Goal: Transaction & Acquisition: Register for event/course

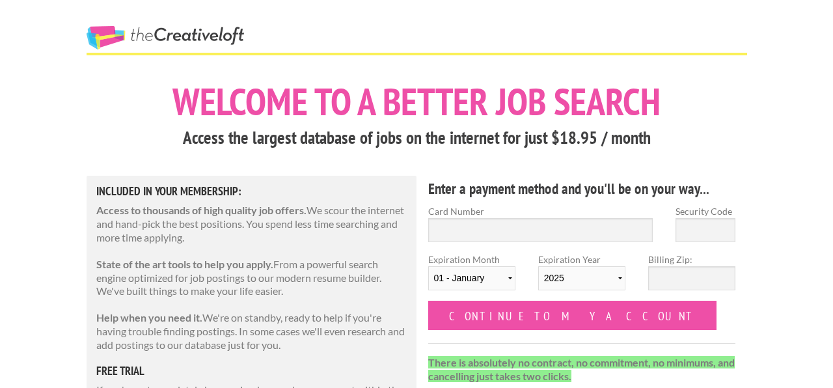
scroll to position [2, 0]
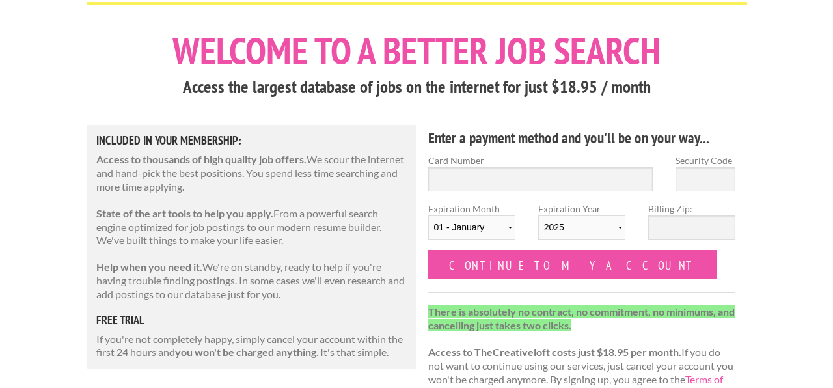
scroll to position [46, 0]
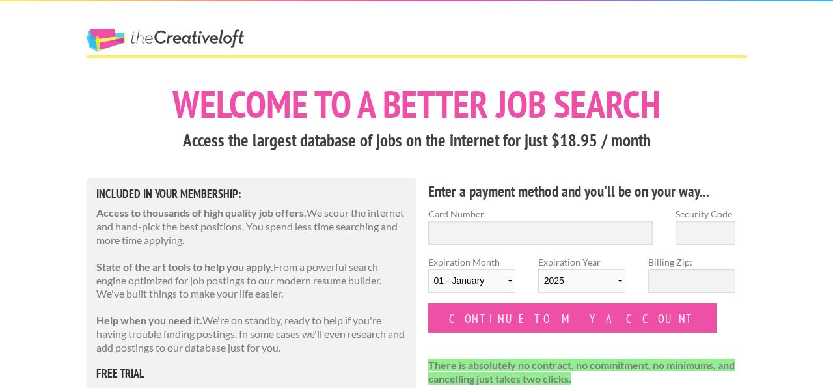
scroll to position [124, 0]
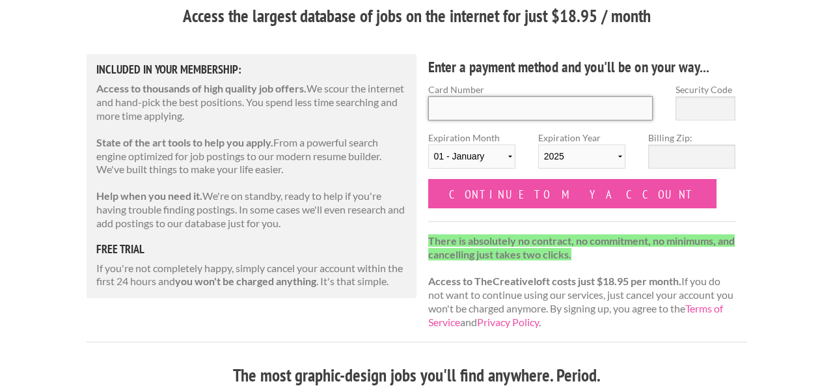
click at [473, 115] on input "Card Number" at bounding box center [540, 108] width 225 height 24
type input "5443474852464487"
type input "576"
select select "09"
select select "2030"
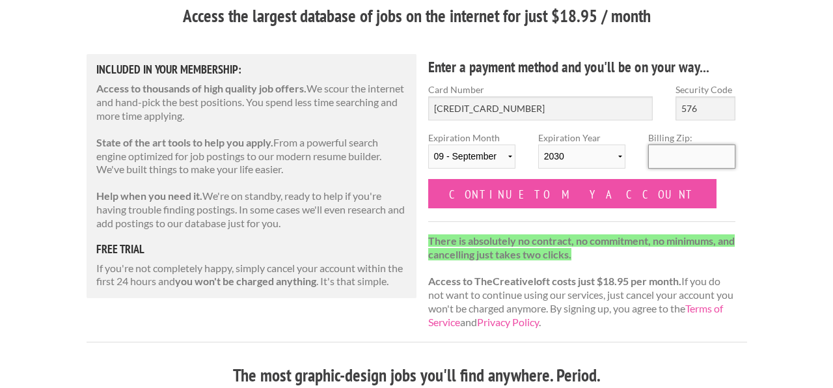
click at [674, 149] on input "Billing Zip:" at bounding box center [691, 156] width 87 height 24
type input "77388"
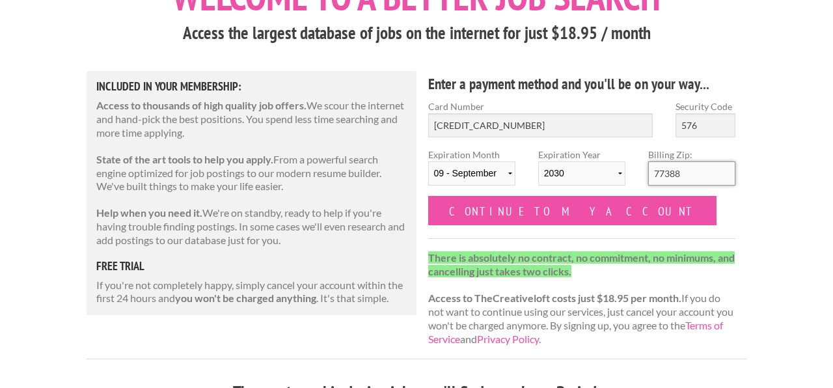
scroll to position [105, 0]
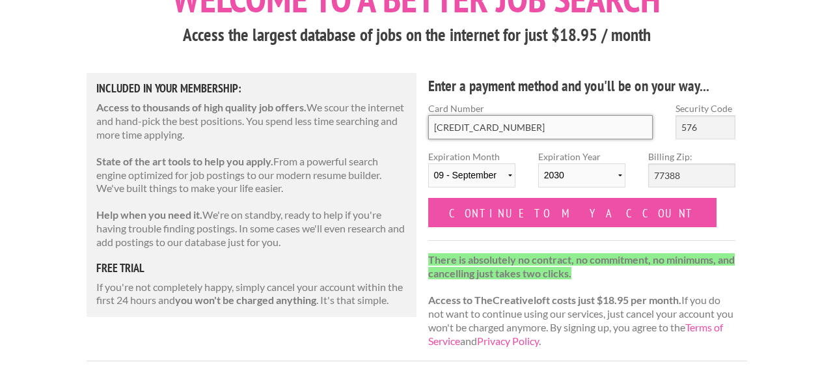
click at [534, 122] on input "5443474852464487" at bounding box center [540, 127] width 225 height 24
click at [569, 133] on input "5443474852464487" at bounding box center [540, 127] width 225 height 24
click at [350, 194] on p "State of the art tools to help you apply. From a powerful search engine optimiz…" at bounding box center [251, 175] width 311 height 40
click at [616, 260] on strong "There is absolutely no contract, no commitment, no minimums, and cancelling jus…" at bounding box center [581, 266] width 307 height 26
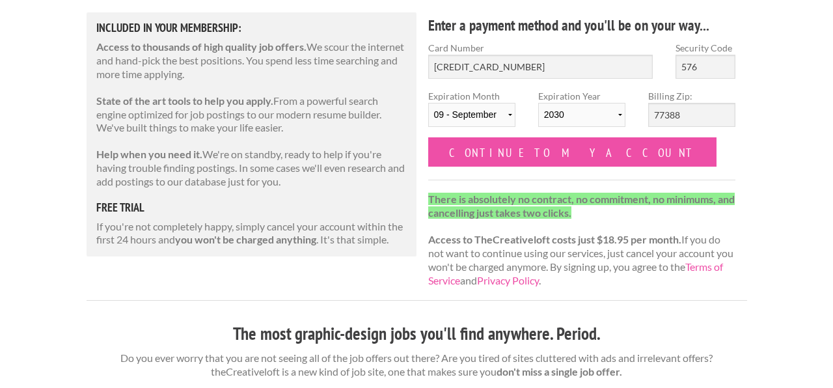
scroll to position [92, 0]
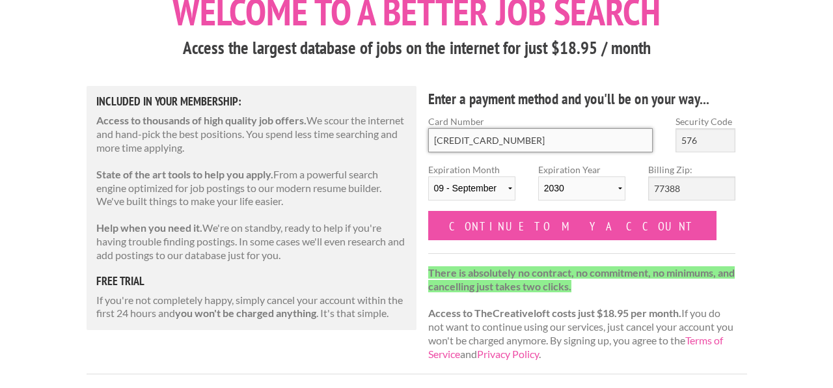
drag, startPoint x: 522, startPoint y: 137, endPoint x: 372, endPoint y: 135, distance: 149.7
click at [563, 149] on input "Card Number" at bounding box center [540, 140] width 225 height 24
click at [558, 131] on input "5443474852464487" at bounding box center [540, 140] width 225 height 24
click at [477, 138] on input "5443474852464487" at bounding box center [540, 140] width 225 height 24
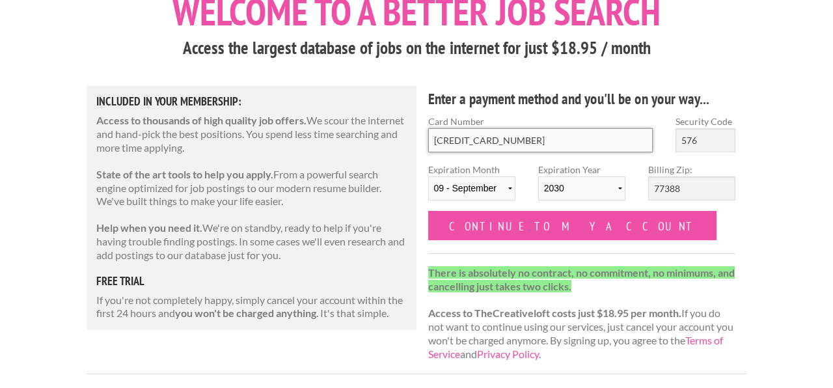
type input "5178057831765388"
click at [494, 176] on select "01 - January 02 - February 03 - March 04 - April 05 - May 06 - June 07 - July 0…" at bounding box center [471, 188] width 87 height 24
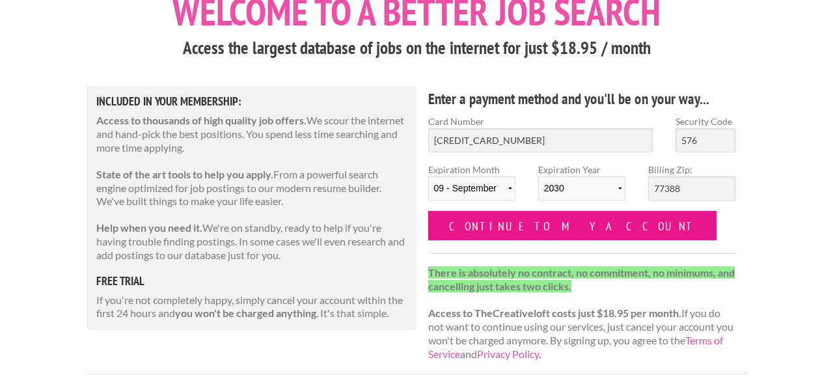
click at [542, 226] on input "Continue to my account" at bounding box center [572, 225] width 289 height 29
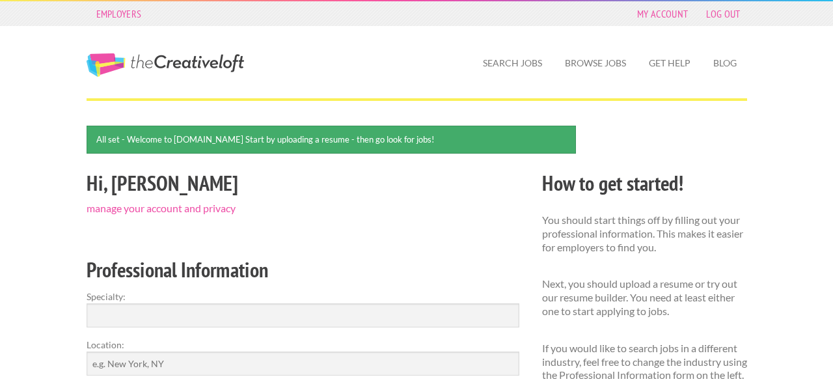
click at [463, 278] on h2 "Professional Information" at bounding box center [303, 269] width 433 height 29
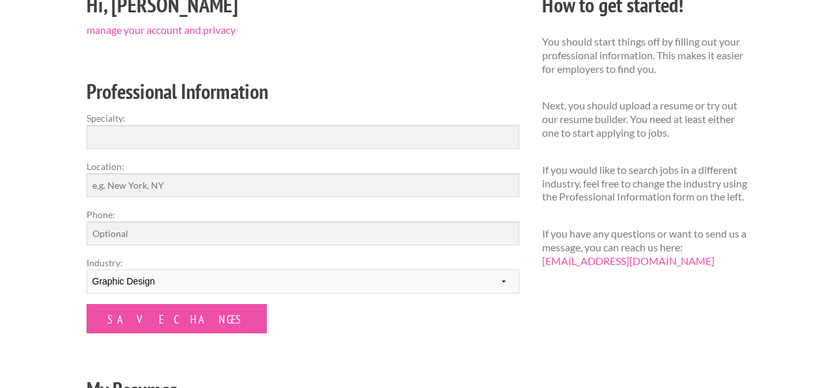
scroll to position [178, 0]
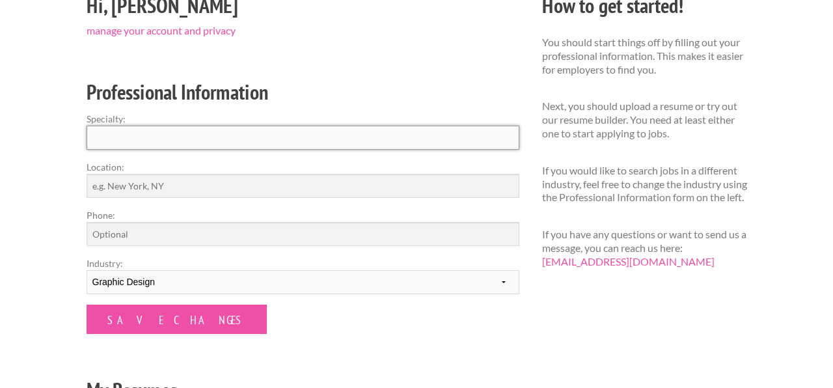
click at [309, 144] on input "Specialty:" at bounding box center [303, 138] width 433 height 24
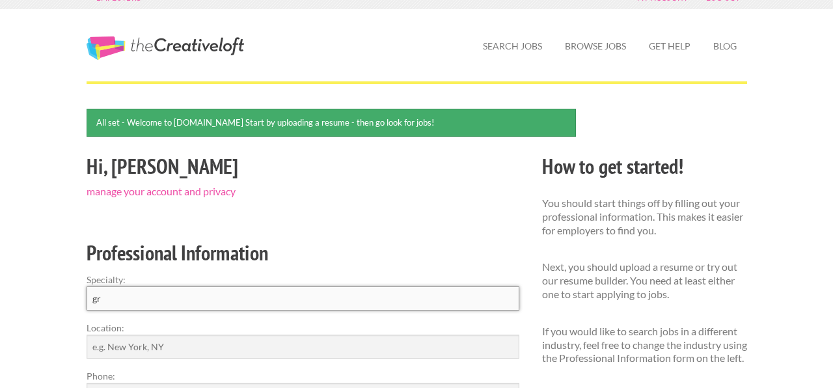
scroll to position [0, 0]
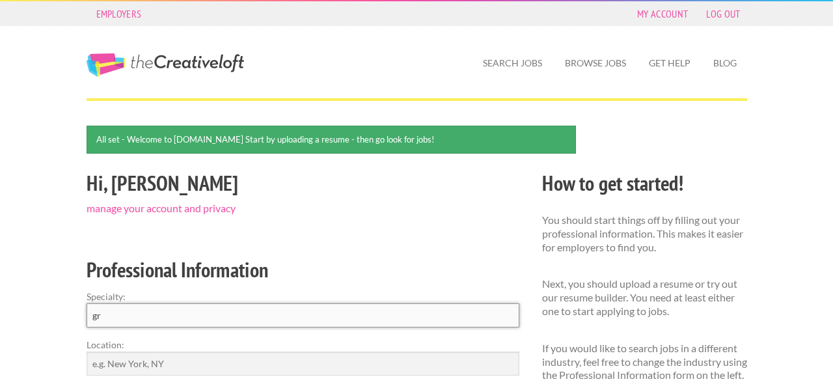
type input "gr"
click at [488, 55] on link "Search Jobs" at bounding box center [512, 63] width 80 height 30
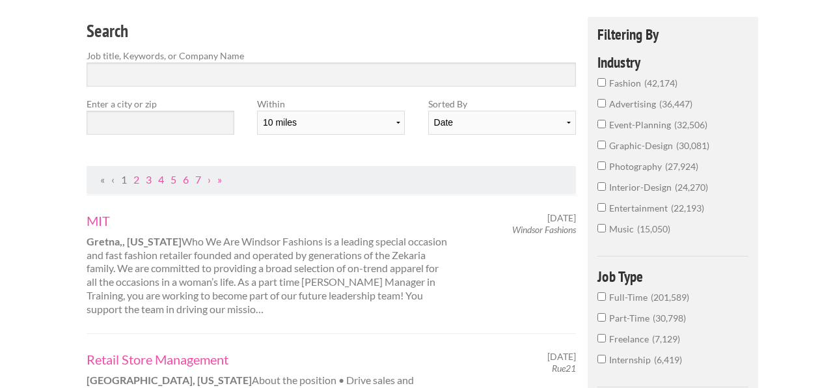
scroll to position [105, 0]
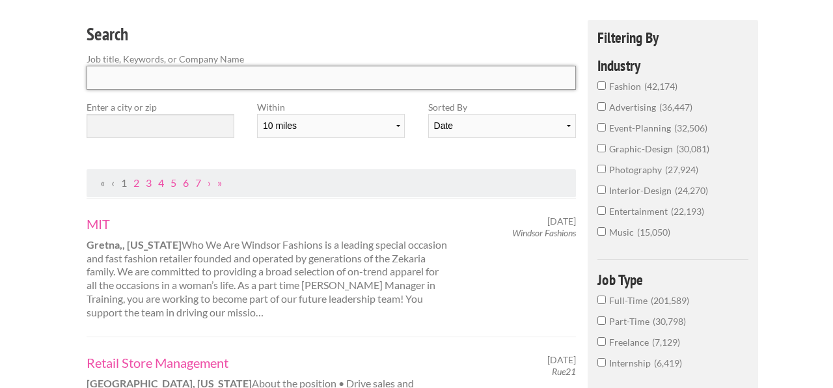
click at [334, 75] on input "Search" at bounding box center [332, 78] width 490 height 24
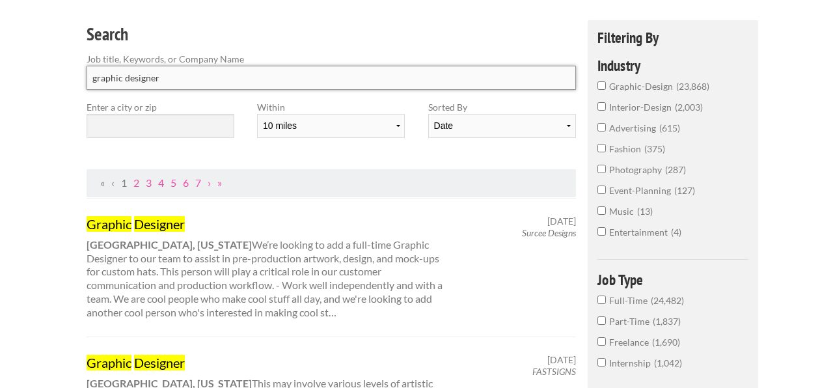
type input "graphic designer"
click at [193, 124] on input "text" at bounding box center [161, 126] width 148 height 24
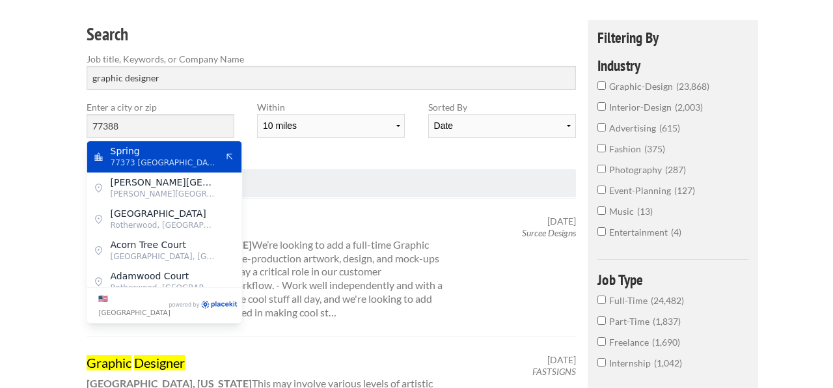
click at [196, 159] on span "77373 United States of America" at bounding box center [164, 163] width 107 height 12
type input "Spring"
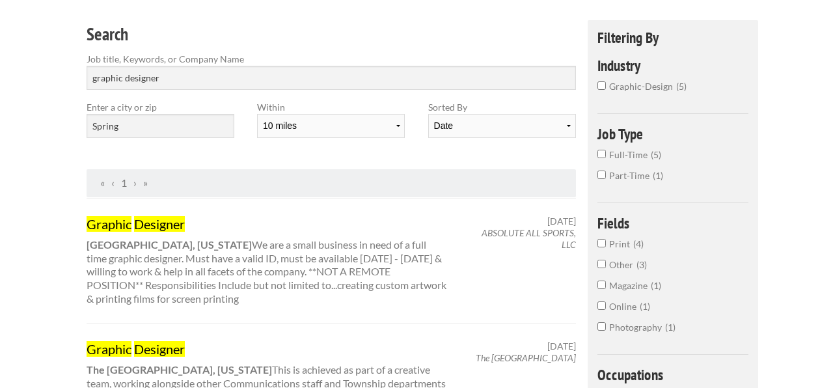
click at [267, 230] on link "Graphic Designer" at bounding box center [268, 223] width 362 height 17
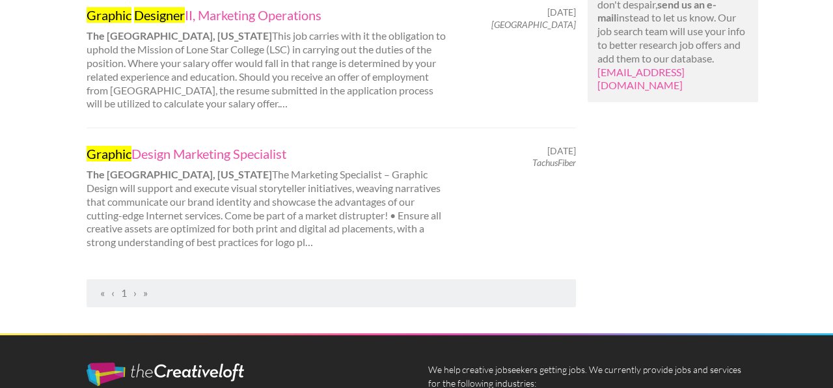
scroll to position [716, 0]
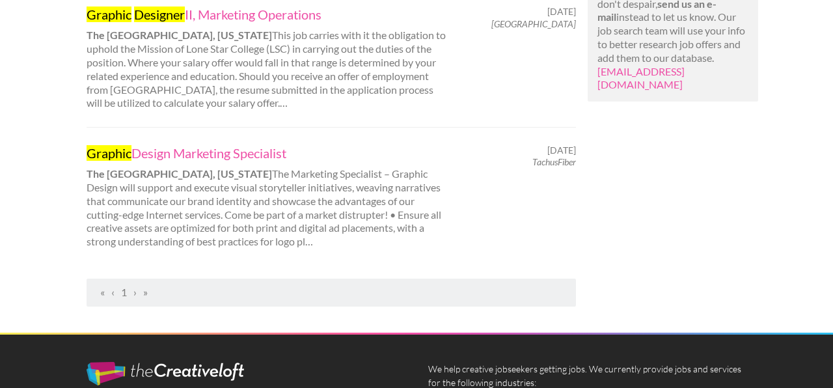
click at [133, 293] on span "›" at bounding box center [134, 292] width 3 height 12
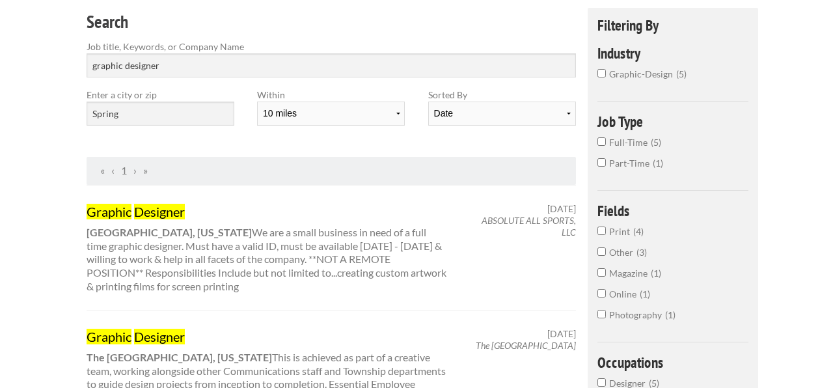
scroll to position [0, 0]
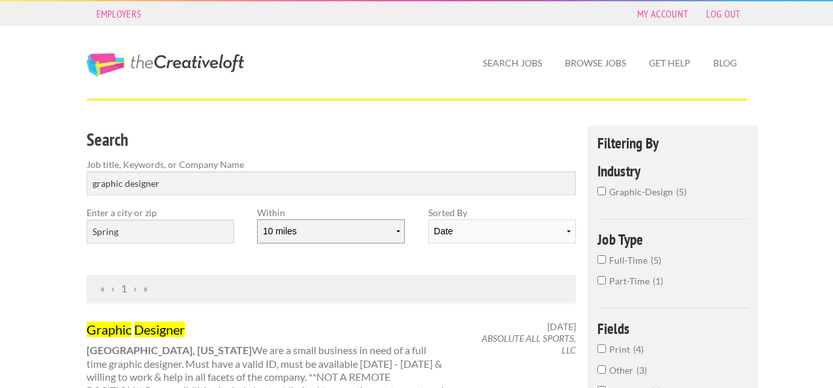
click at [323, 226] on select "10 miles 20 miles 50 miles 100 miles 200 miles 300 miles 400 miles 500 miles" at bounding box center [331, 231] width 148 height 24
click at [257, 219] on select "10 miles 20 miles 50 miles 100 miles 200 miles 300 miles 400 miles 500 miles" at bounding box center [331, 231] width 148 height 24
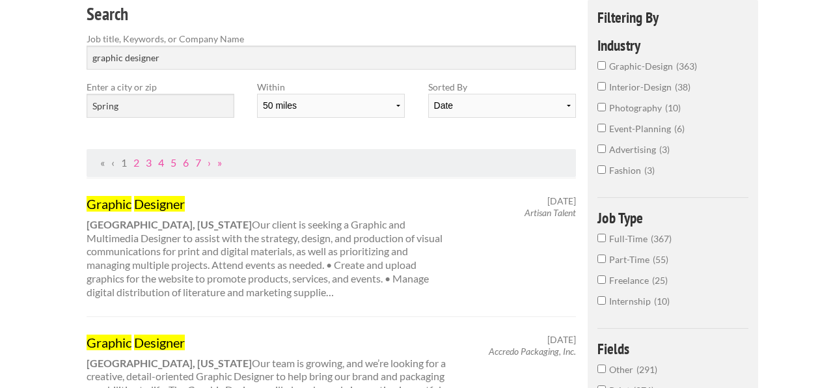
scroll to position [123, 0]
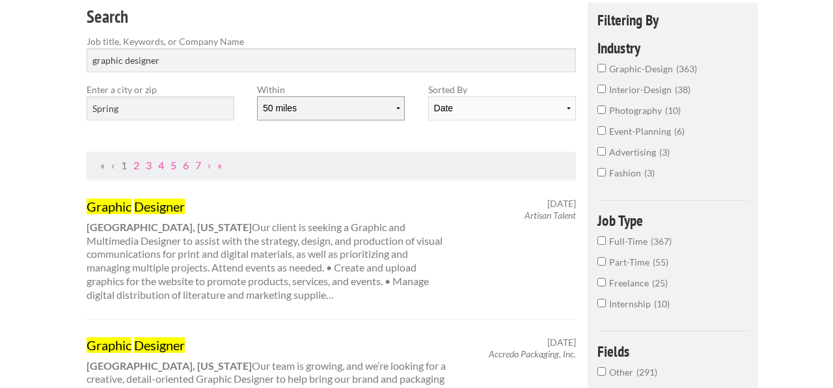
click at [389, 107] on select "10 miles 20 miles 50 miles 100 miles 200 miles 300 miles 400 miles 500 miles" at bounding box center [331, 108] width 148 height 24
click at [257, 96] on select "10 miles 20 miles 50 miles 100 miles 200 miles 300 miles 400 miles 500 miles" at bounding box center [331, 108] width 148 height 24
click at [352, 103] on select "10 miles 20 miles 50 miles 100 miles 200 miles 300 miles 400 miles 500 miles" at bounding box center [331, 108] width 148 height 24
click at [257, 96] on select "10 miles 20 miles 50 miles 100 miles 200 miles 300 miles 400 miles 500 miles" at bounding box center [331, 108] width 148 height 24
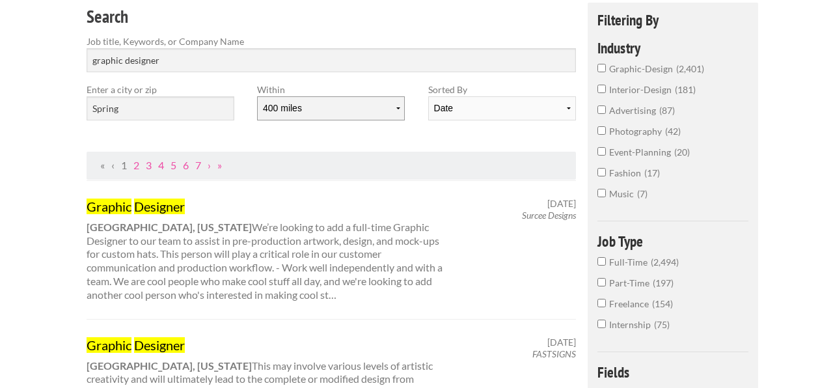
click at [380, 107] on select "10 miles 20 miles 50 miles 100 miles 200 miles 300 miles 400 miles 500 miles" at bounding box center [331, 108] width 148 height 24
select select "100"
click at [257, 96] on select "10 miles 20 miles 50 miles 100 miles 200 miles 300 miles 400 miles 500 miles" at bounding box center [331, 108] width 148 height 24
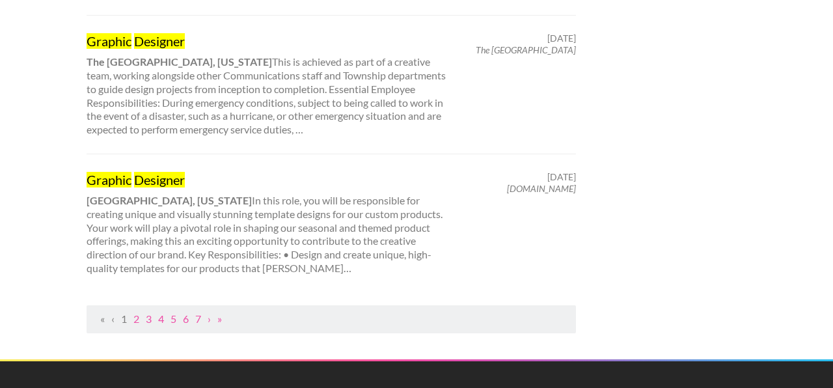
scroll to position [1417, 0]
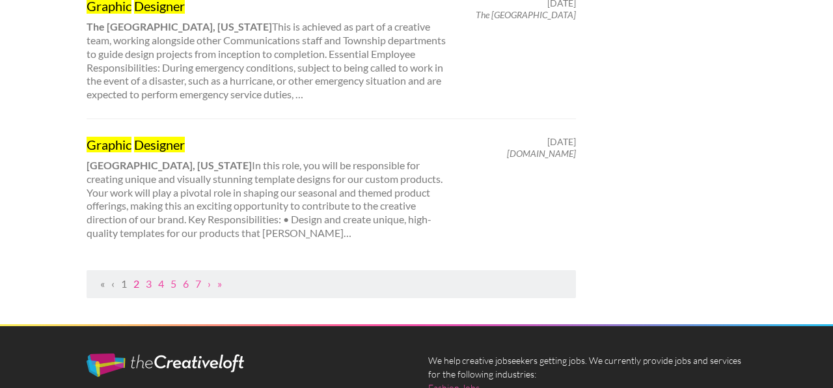
click at [134, 284] on link "2" at bounding box center [136, 283] width 6 height 12
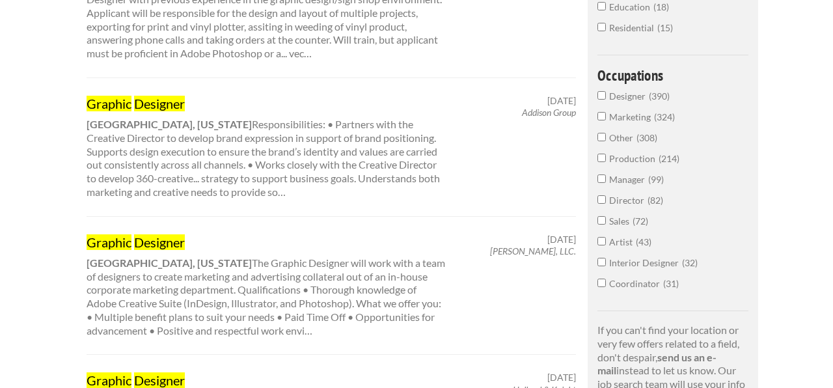
scroll to position [703, 0]
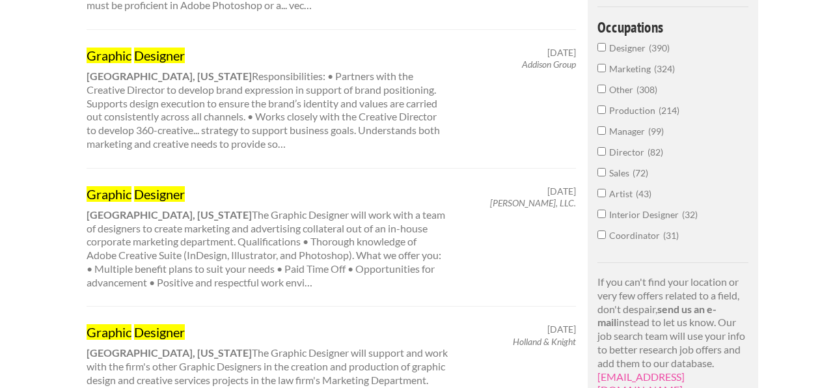
click at [133, 224] on div "Graphic Designer Houston, Texas The Graphic Designer will work with a team of d…" at bounding box center [267, 237] width 385 height 104
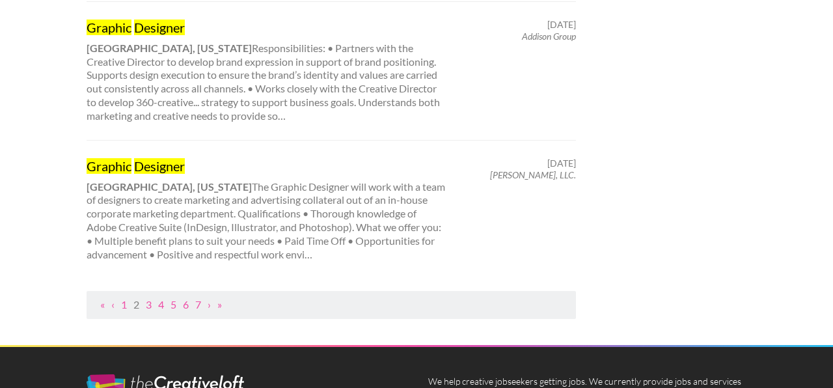
scroll to position [1500, 0]
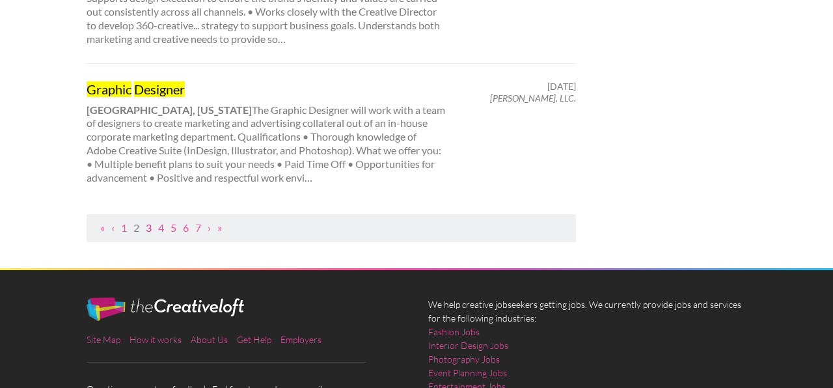
click at [148, 221] on link "3" at bounding box center [149, 227] width 6 height 12
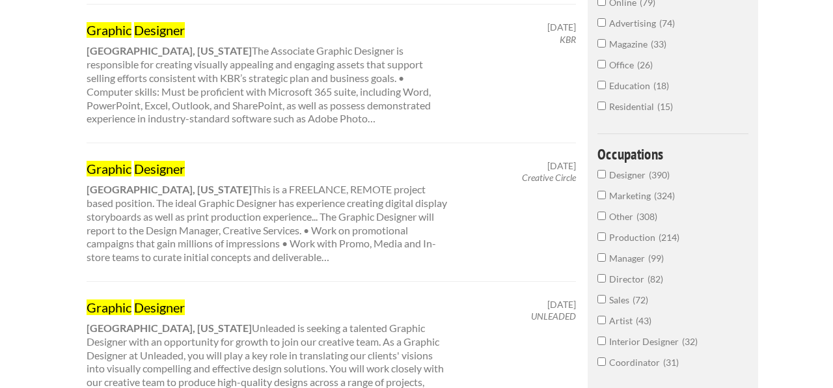
scroll to position [582, 0]
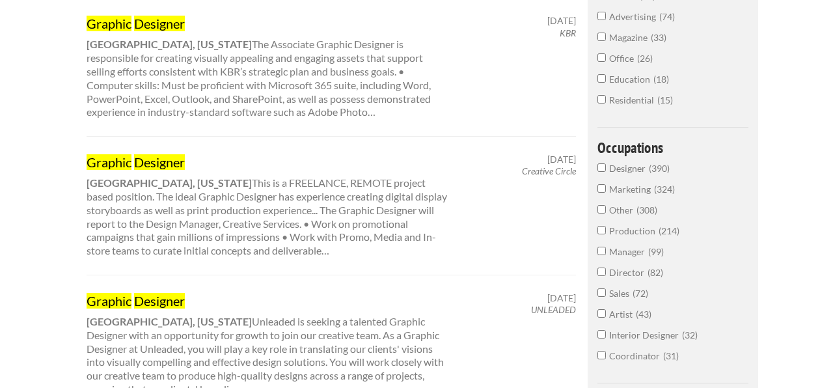
click at [489, 199] on div "Graphic Designer Houston, Texas This is a FREELANCE, REMOTE project based posit…" at bounding box center [331, 206] width 513 height 104
click at [107, 153] on div "Graphic Designer Houston, Texas This is a FREELANCE, REMOTE project based posit…" at bounding box center [332, 205] width 490 height 139
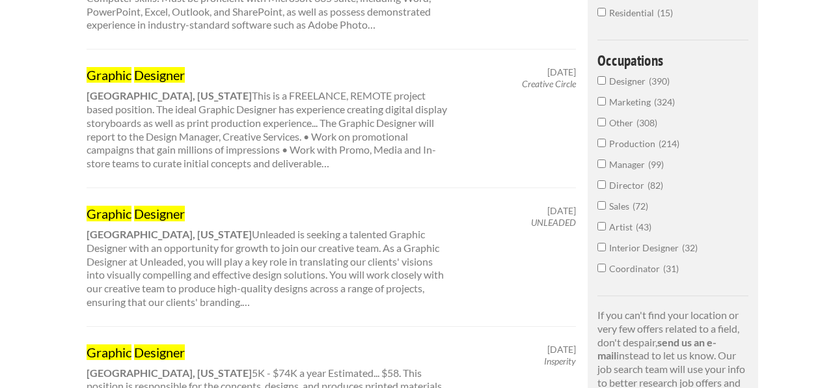
scroll to position [669, 0]
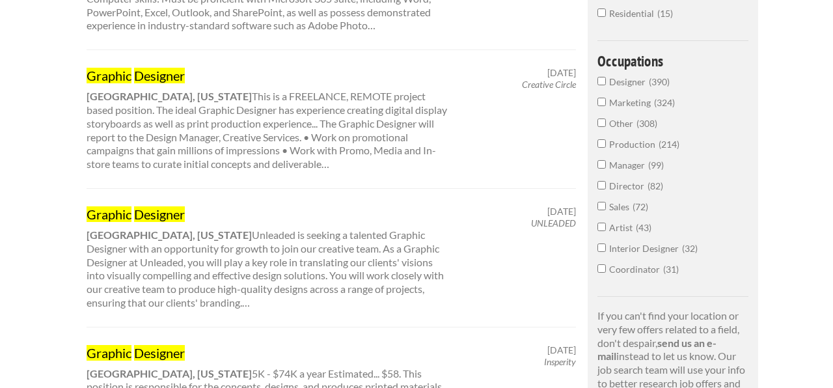
click at [111, 74] on mark "Graphic" at bounding box center [109, 76] width 45 height 16
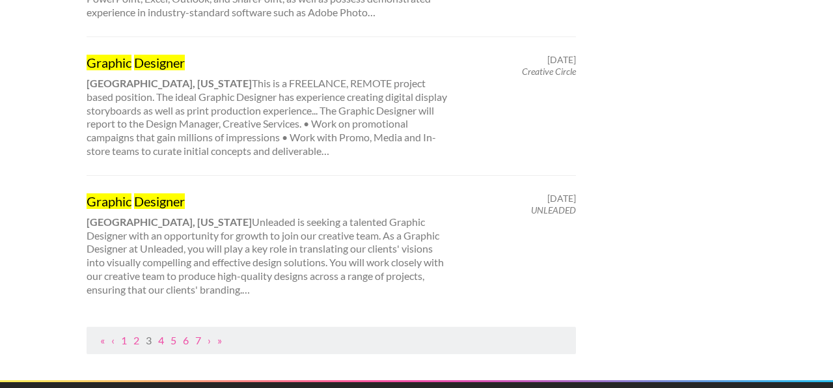
scroll to position [1385, 0]
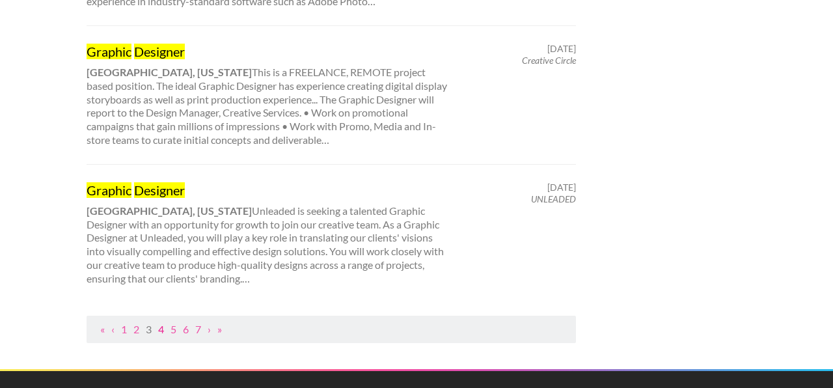
click at [161, 331] on link "4" at bounding box center [161, 329] width 6 height 12
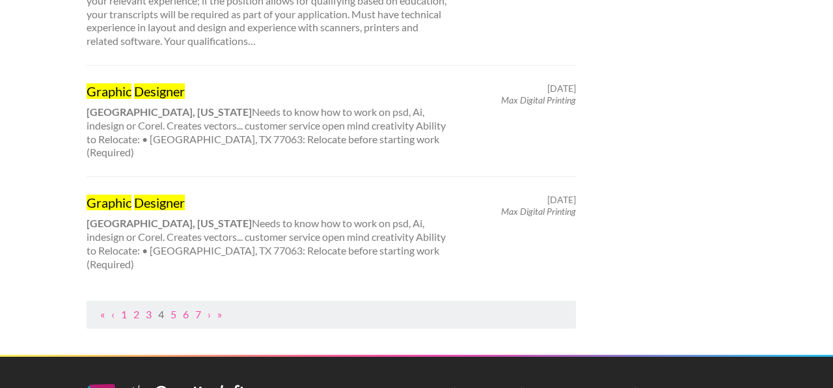
scroll to position [1348, 0]
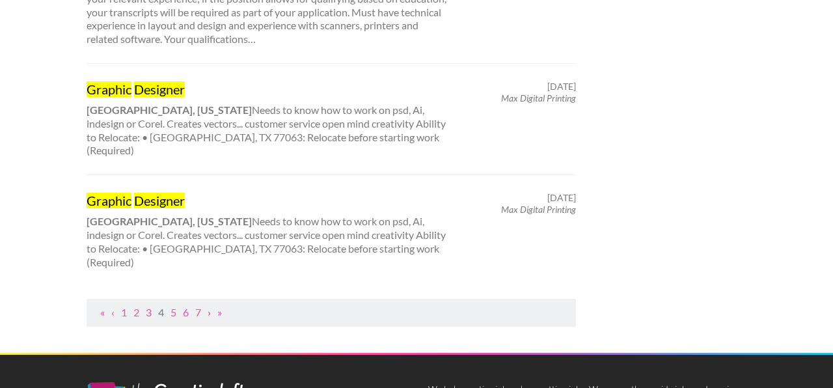
click at [208, 306] on link "›" at bounding box center [209, 312] width 3 height 12
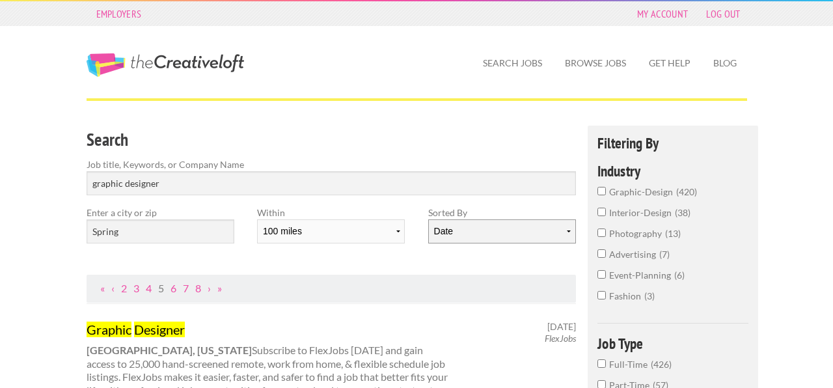
click at [435, 233] on select "Date Relevance" at bounding box center [502, 231] width 148 height 24
select select "jobs"
click at [428, 219] on select "Date Relevance" at bounding box center [502, 231] width 148 height 24
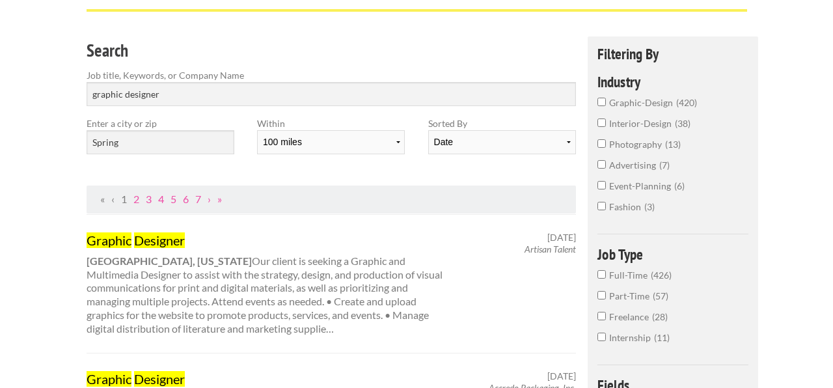
scroll to position [92, 0]
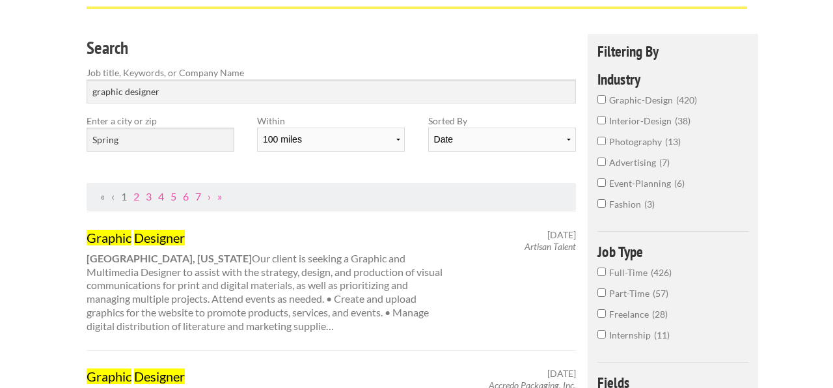
drag, startPoint x: 517, startPoint y: 244, endPoint x: 567, endPoint y: 262, distance: 52.7
click at [567, 262] on div "Graphic Designer Webster, Texas Our client is seeking a Graphic and Multimedia …" at bounding box center [331, 281] width 513 height 104
drag, startPoint x: 514, startPoint y: 249, endPoint x: 549, endPoint y: 254, distance: 35.0
click at [549, 254] on div "Graphic Designer Webster, Texas Our client is seeking a Graphic and Multimedia …" at bounding box center [331, 281] width 513 height 104
drag, startPoint x: 579, startPoint y: 247, endPoint x: 569, endPoint y: 249, distance: 10.0
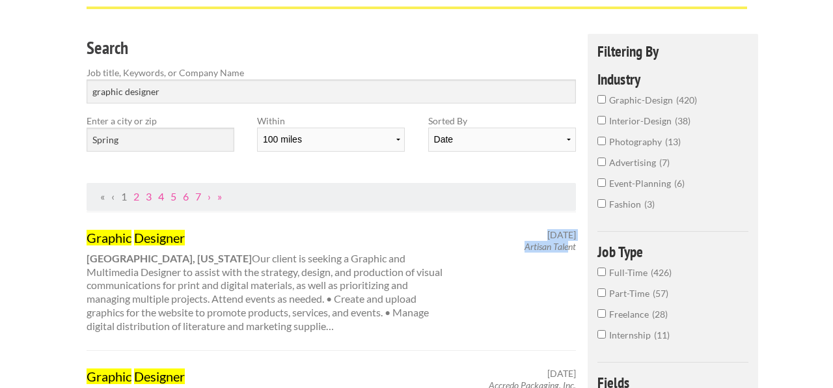
click at [569, 249] on div "September 17, 2025 Artisan Talent" at bounding box center [523, 240] width 128 height 23
click at [528, 249] on em "Artisan Talent" at bounding box center [550, 246] width 51 height 11
drag, startPoint x: 521, startPoint y: 250, endPoint x: 553, endPoint y: 251, distance: 31.9
click at [553, 251] on div "September 17, 2025 Artisan Talent" at bounding box center [523, 240] width 128 height 23
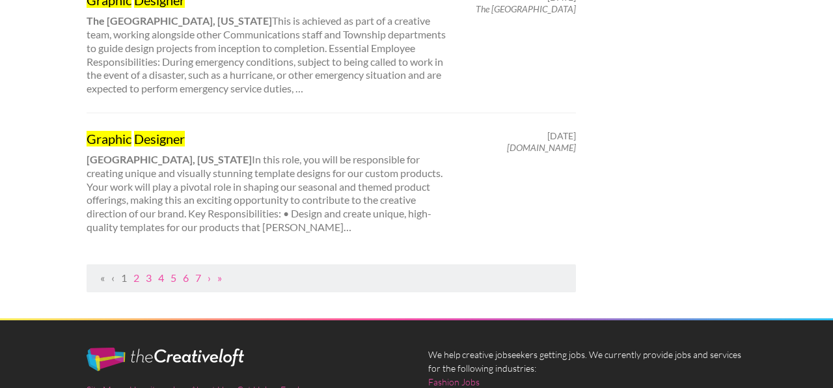
scroll to position [1572, 0]
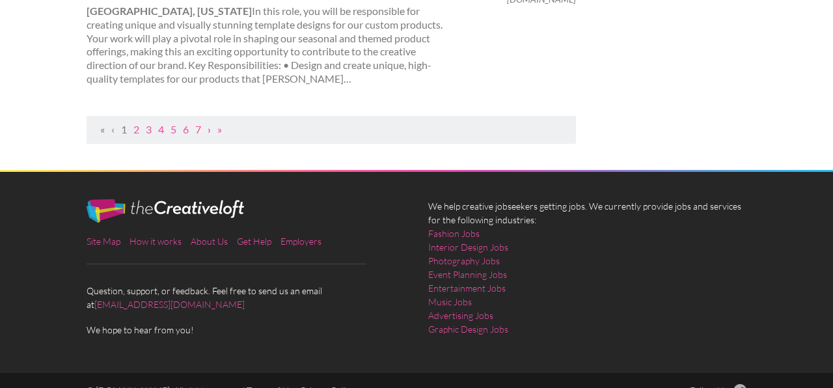
click at [209, 132] on link "›" at bounding box center [209, 129] width 3 height 12
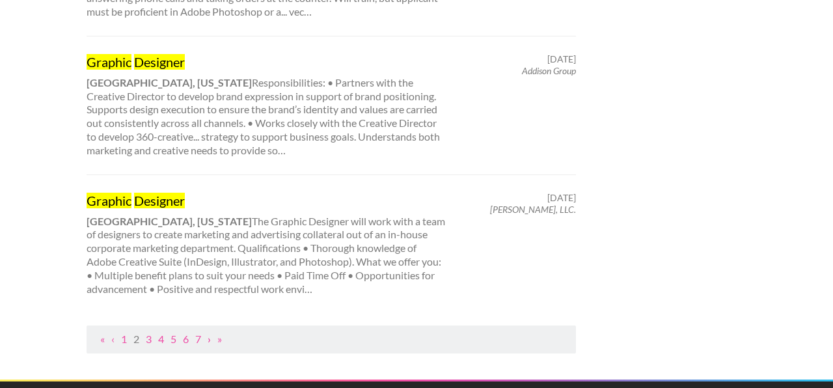
scroll to position [1390, 0]
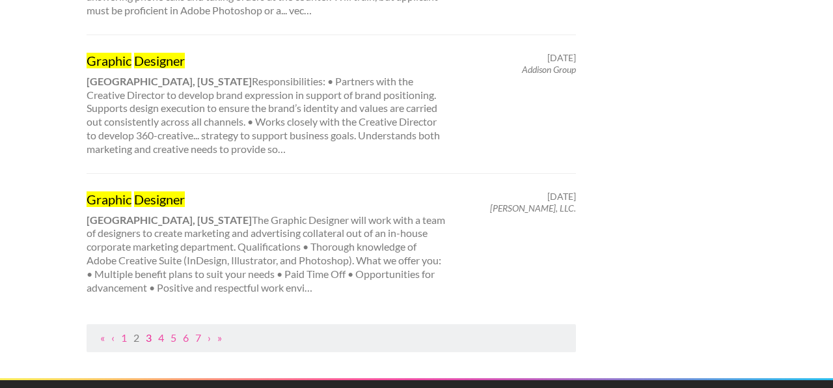
click at [147, 331] on link "3" at bounding box center [149, 337] width 6 height 12
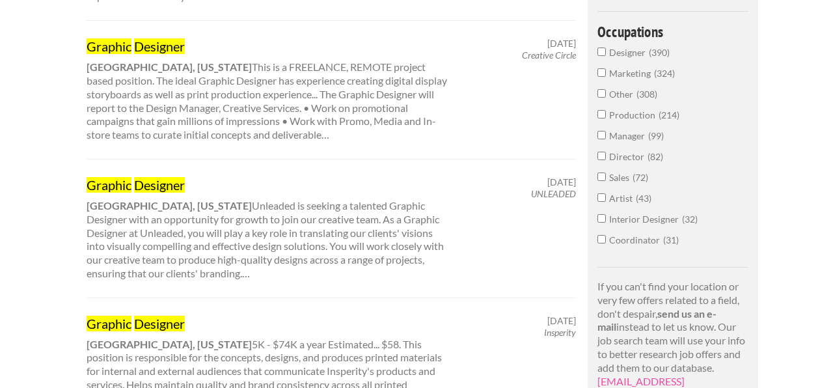
scroll to position [803, 0]
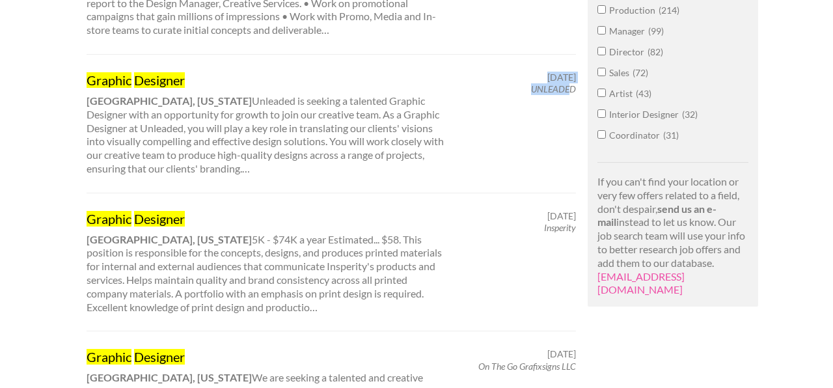
drag, startPoint x: 527, startPoint y: 89, endPoint x: 569, endPoint y: 90, distance: 41.7
click at [569, 90] on div "May 13, 2024 UNLEADED" at bounding box center [523, 83] width 128 height 23
click at [576, 92] on div "May 13, 2024 UNLEADED" at bounding box center [523, 83] width 128 height 23
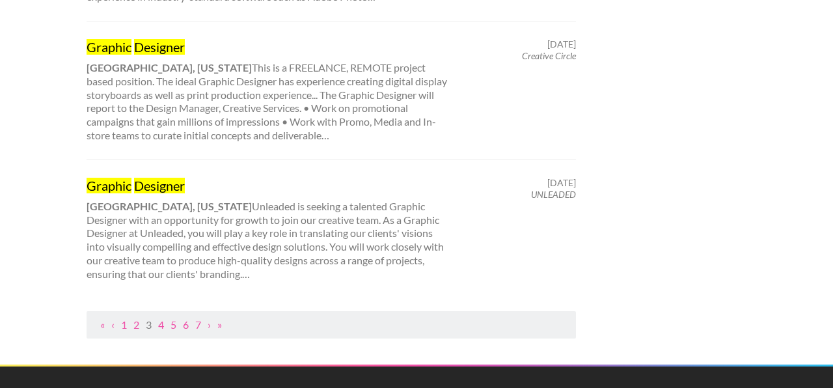
scroll to position [1441, 0]
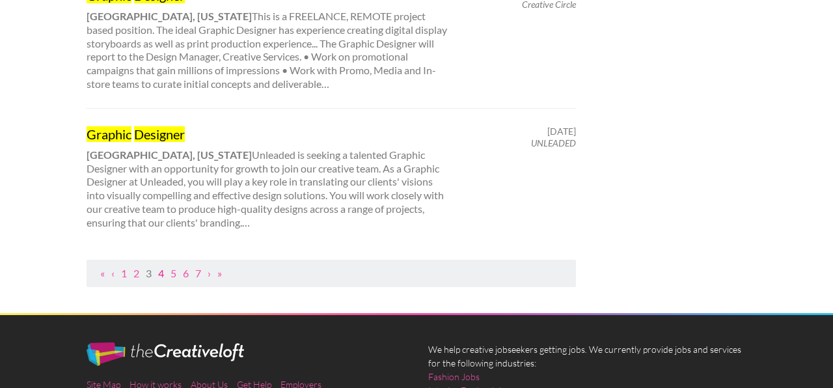
click at [159, 272] on link "4" at bounding box center [161, 273] width 6 height 12
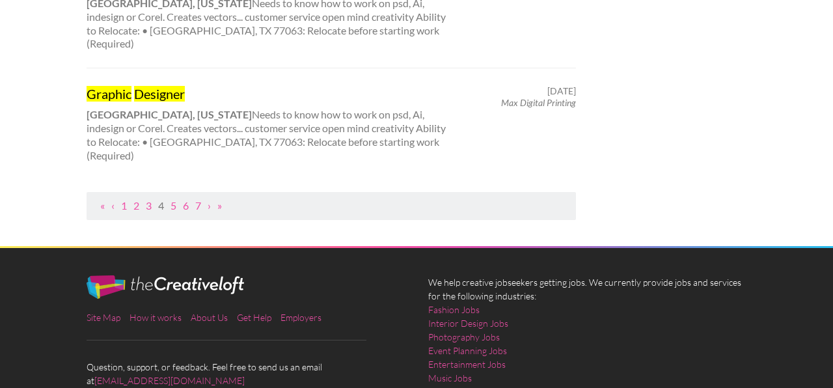
scroll to position [1458, 0]
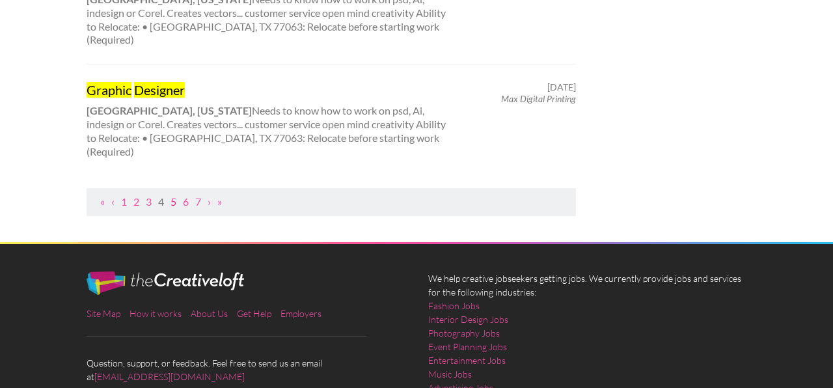
click at [174, 195] on link "5" at bounding box center [174, 201] width 6 height 12
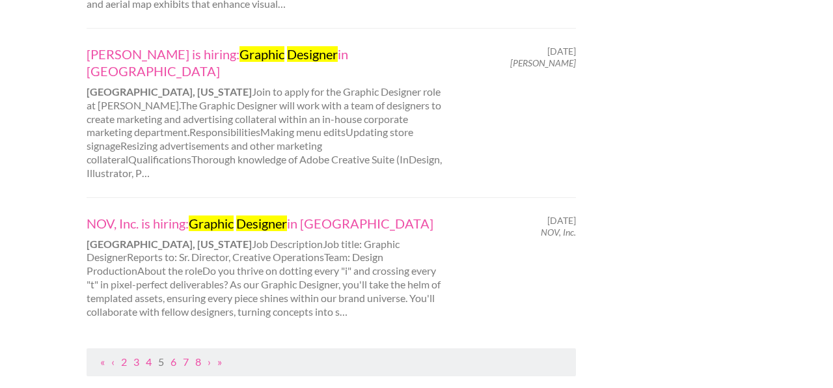
scroll to position [1399, 0]
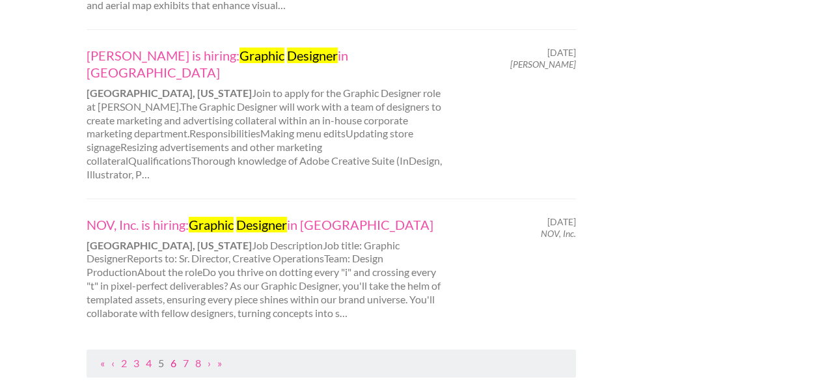
click at [172, 357] on link "6" at bounding box center [174, 363] width 6 height 12
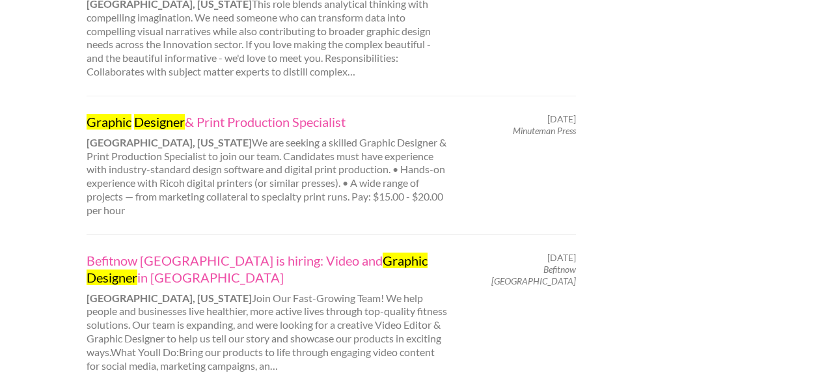
scroll to position [1382, 0]
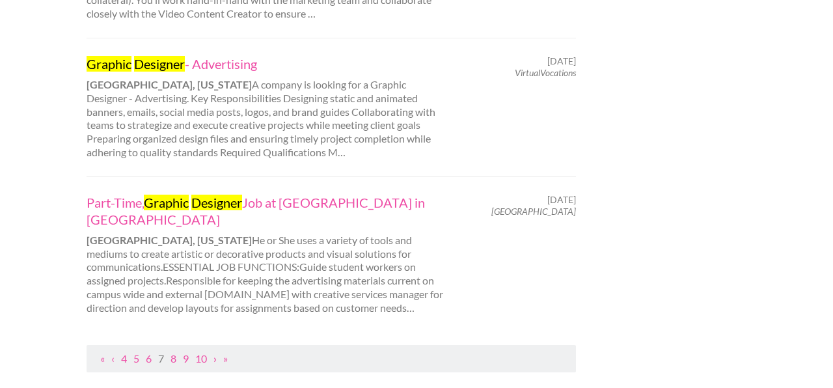
scroll to position [1428, 0]
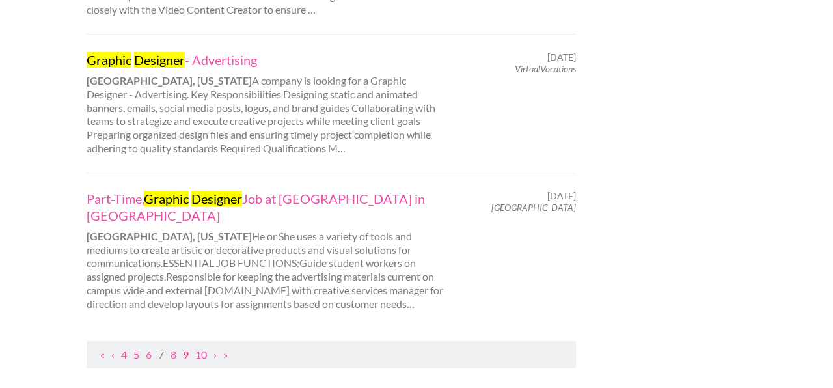
click at [187, 348] on link "9" at bounding box center [186, 354] width 6 height 12
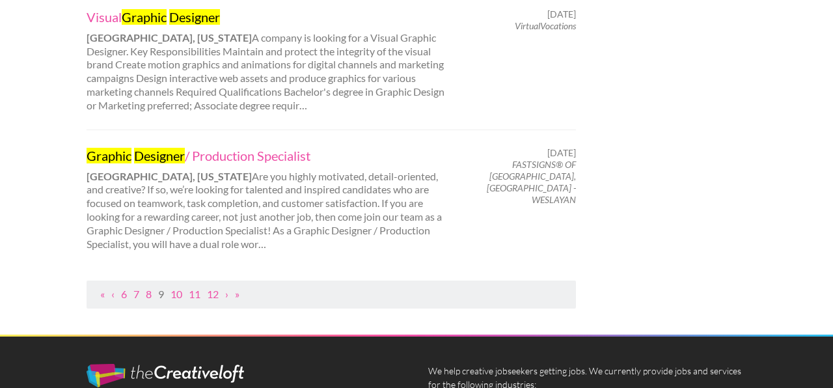
scroll to position [1523, 0]
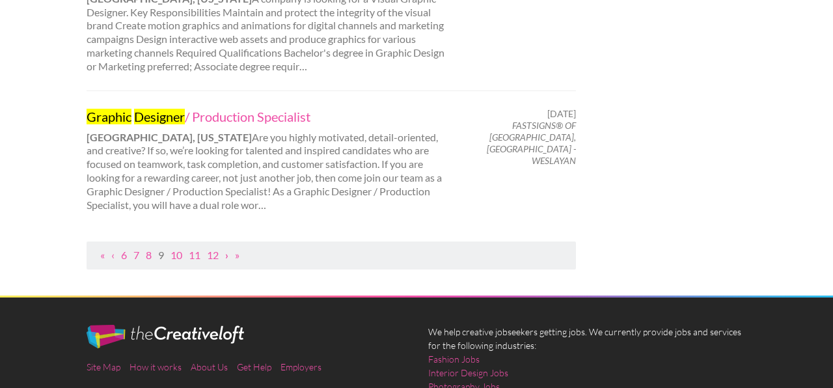
click at [228, 249] on link "›" at bounding box center [226, 255] width 3 height 12
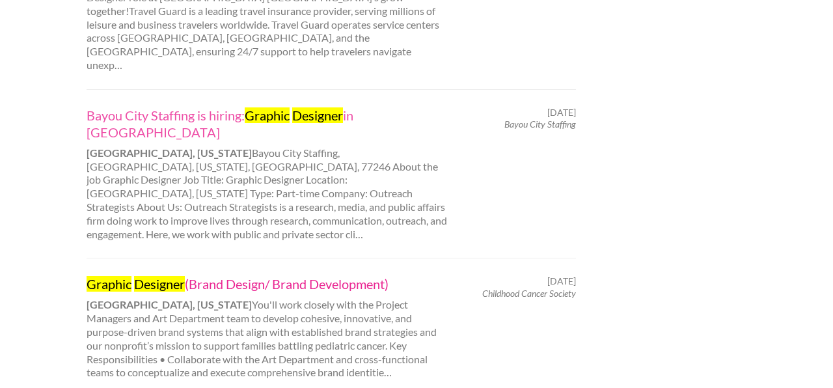
scroll to position [1472, 0]
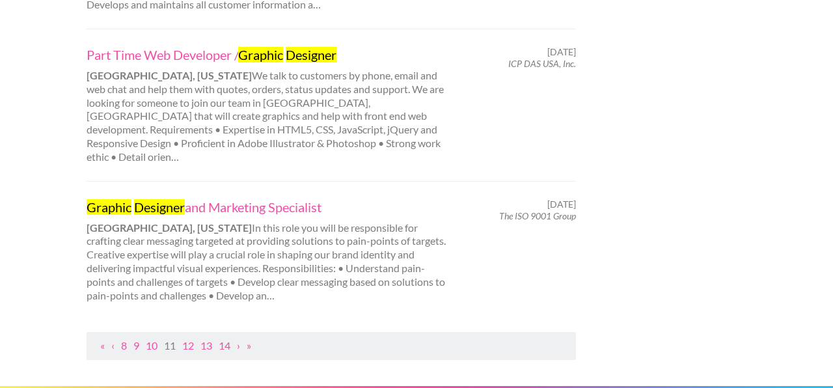
scroll to position [1385, 0]
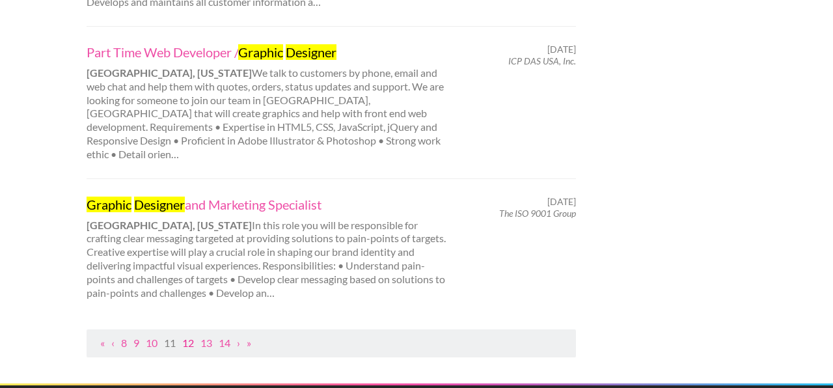
click at [188, 336] on link "12" at bounding box center [188, 342] width 12 height 12
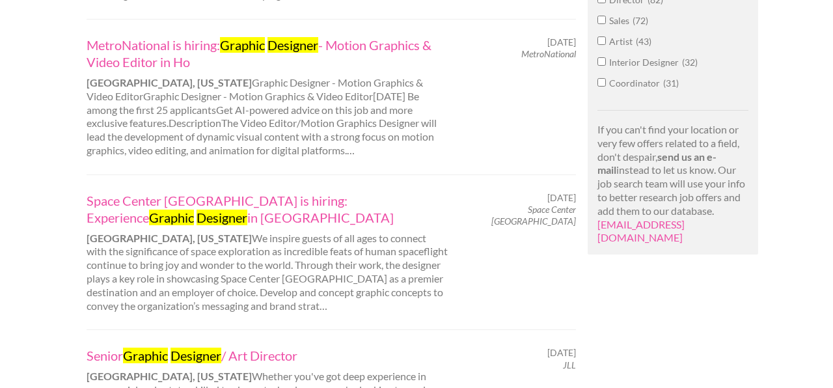
scroll to position [858, 0]
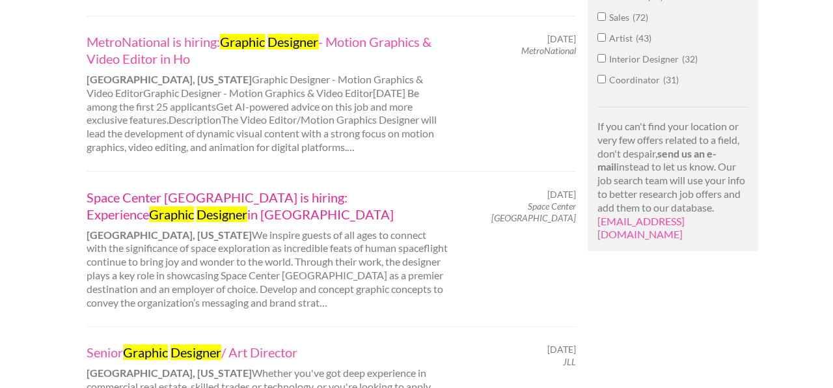
click at [128, 200] on link "Space Center Houston is hiring: Experience Graphic Designer in Houston" at bounding box center [268, 206] width 362 height 34
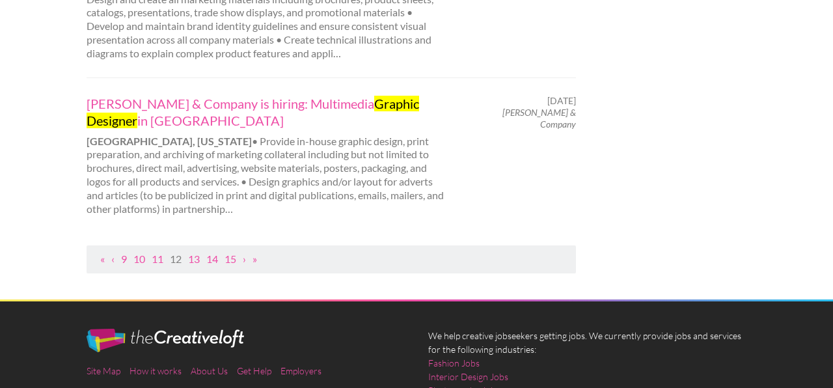
scroll to position [1537, 0]
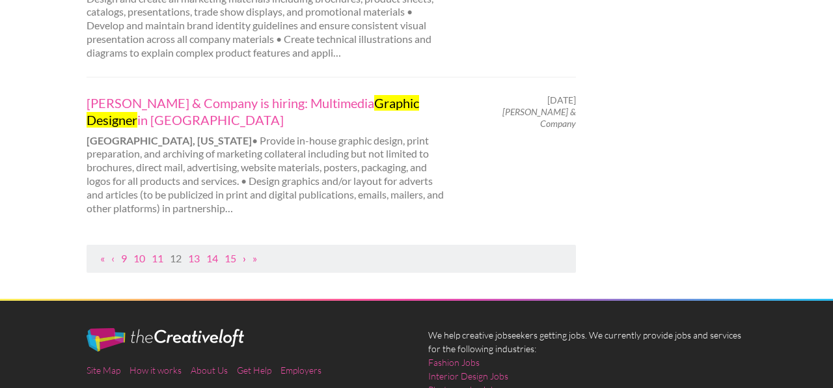
click at [245, 252] on link "›" at bounding box center [244, 258] width 3 height 12
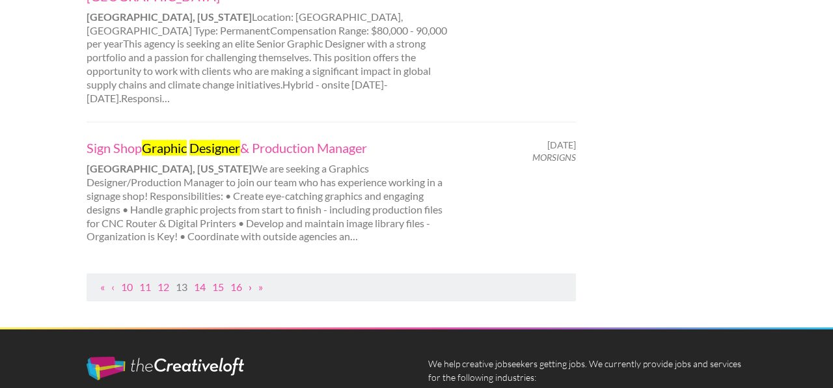
scroll to position [1508, 0]
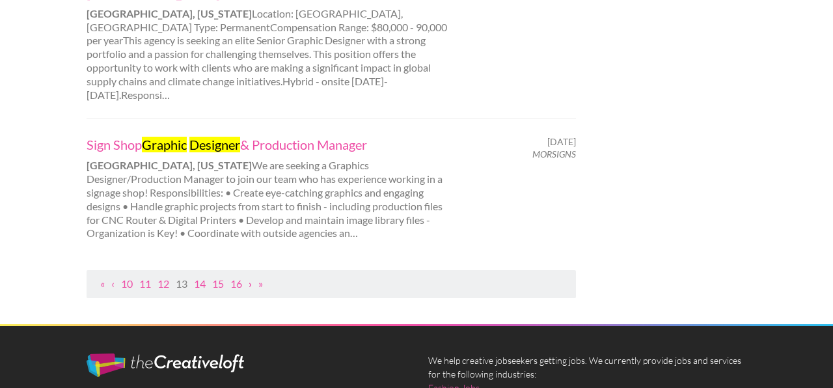
click at [251, 277] on link "›" at bounding box center [250, 283] width 3 height 12
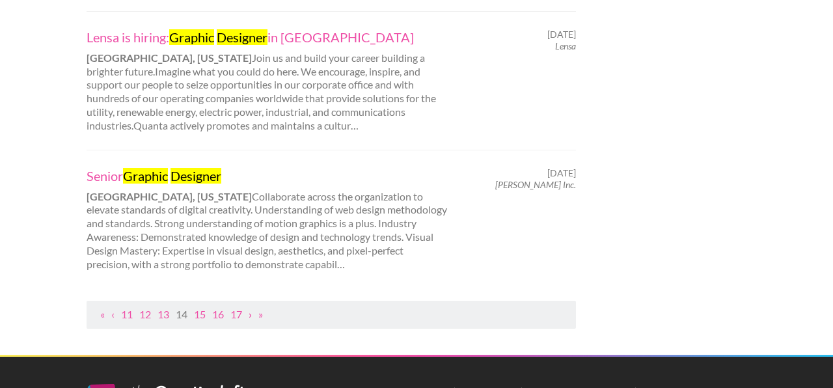
scroll to position [1467, 0]
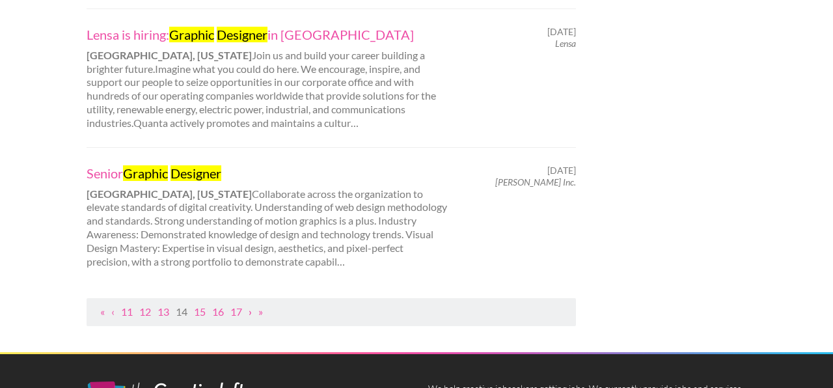
click at [252, 305] on link "›" at bounding box center [250, 311] width 3 height 12
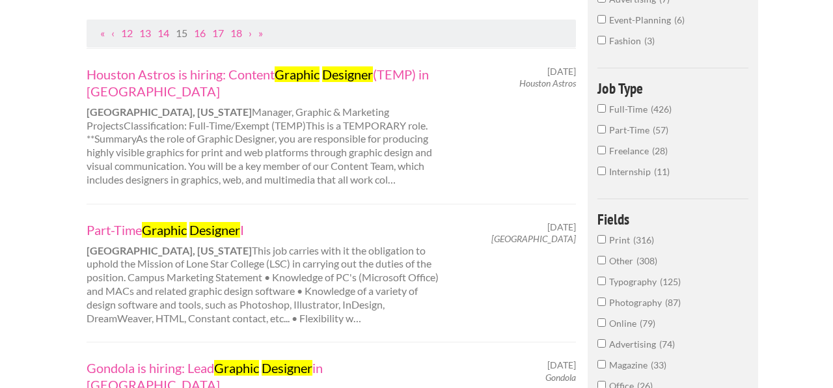
scroll to position [202, 0]
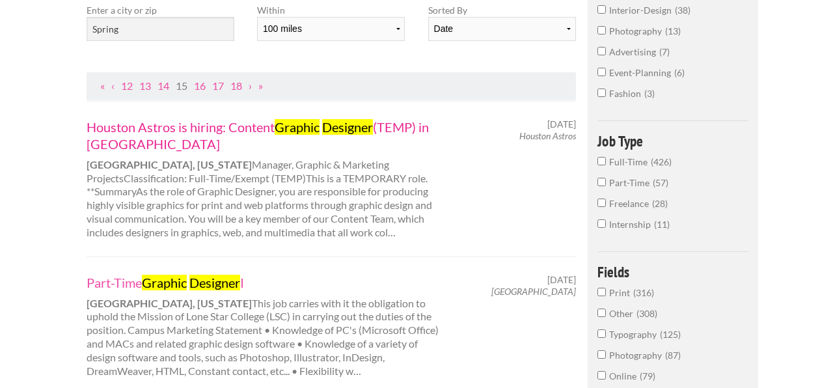
click at [267, 130] on link "Houston Astros is hiring: Content Graphic Designer (TEMP) in Houston" at bounding box center [268, 135] width 362 height 34
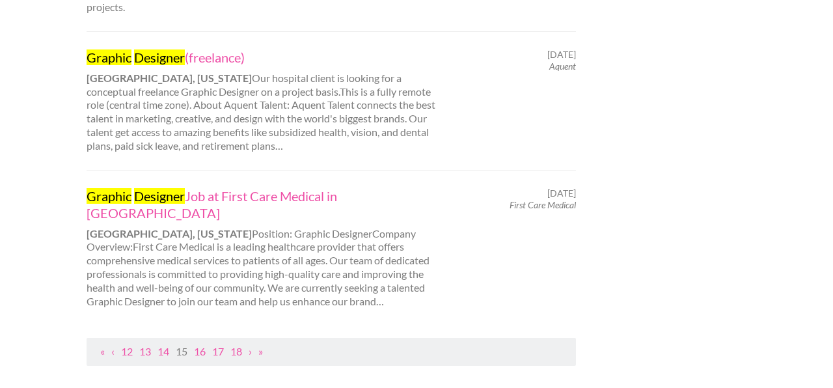
scroll to position [1449, 0]
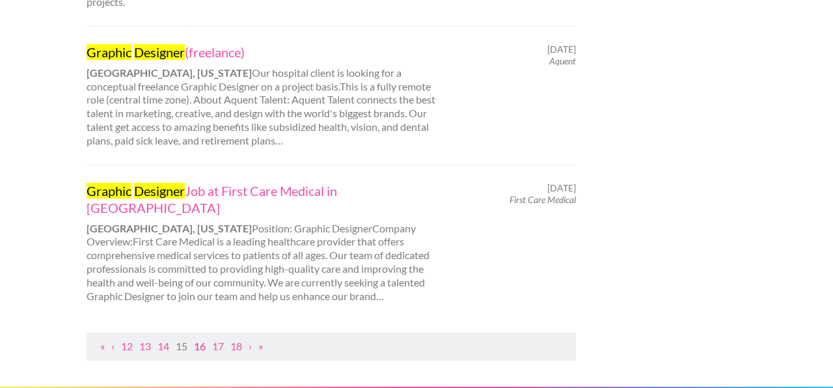
click at [201, 340] on link "16" at bounding box center [200, 346] width 12 height 12
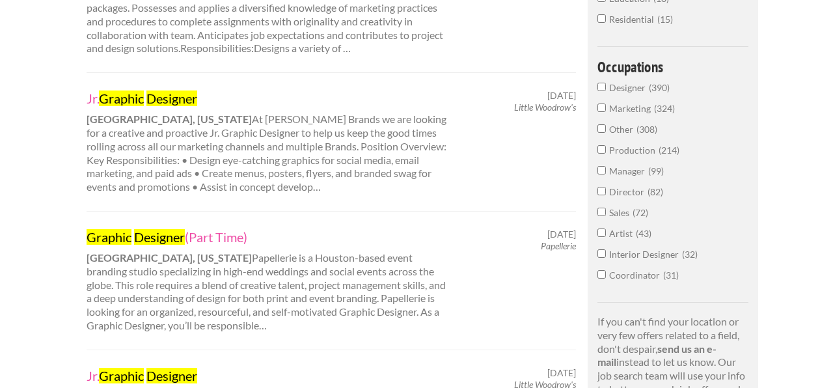
scroll to position [664, 0]
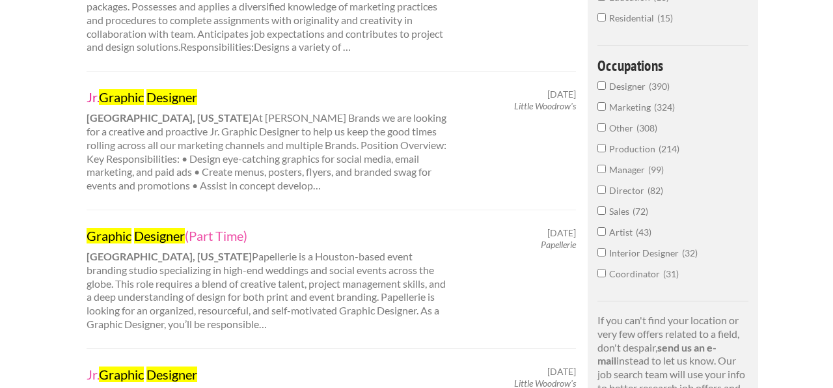
click at [137, 89] on mark "Graphic" at bounding box center [121, 97] width 45 height 16
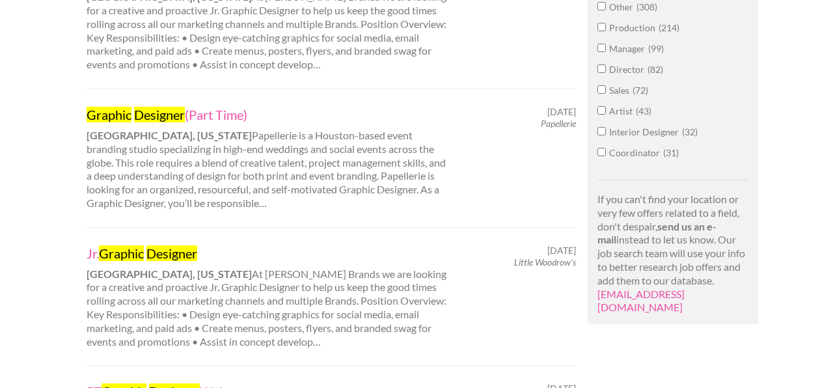
scroll to position [786, 0]
click at [163, 106] on mark "Designer" at bounding box center [159, 114] width 51 height 16
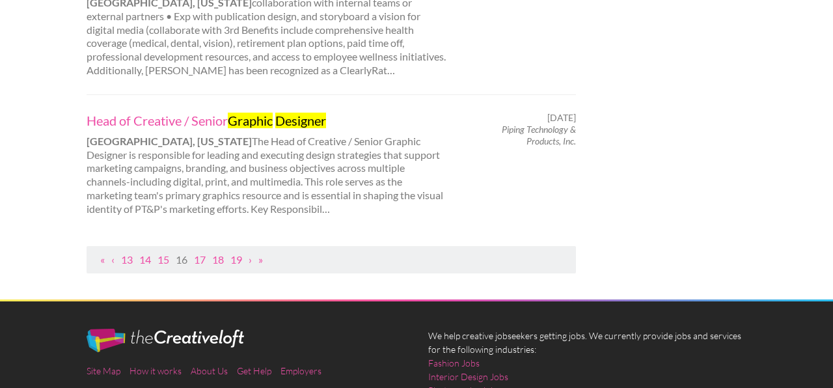
scroll to position [1458, 0]
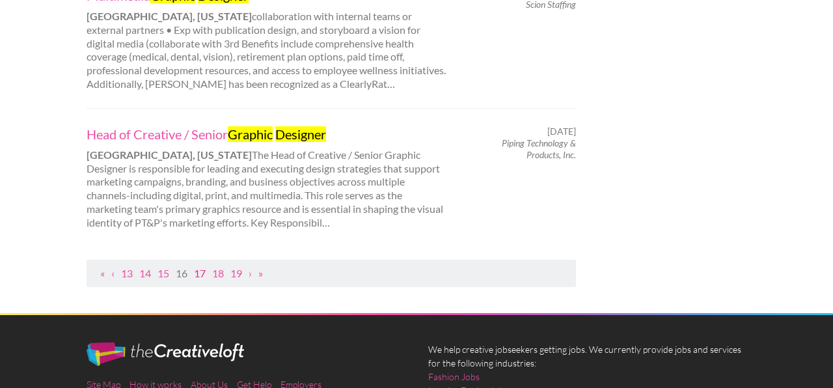
click at [197, 267] on link "17" at bounding box center [200, 273] width 12 height 12
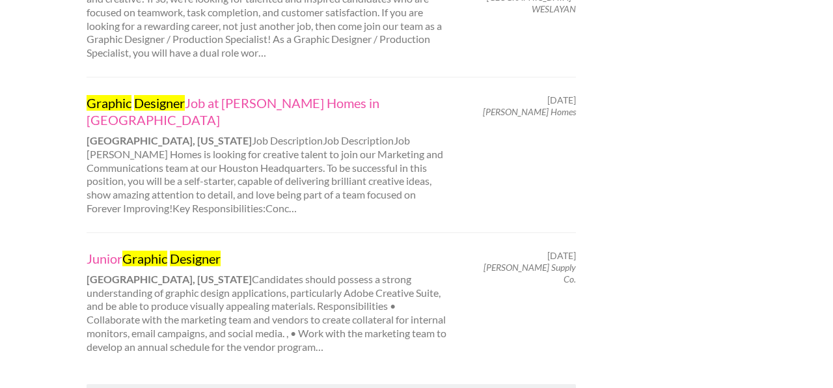
scroll to position [1402, 0]
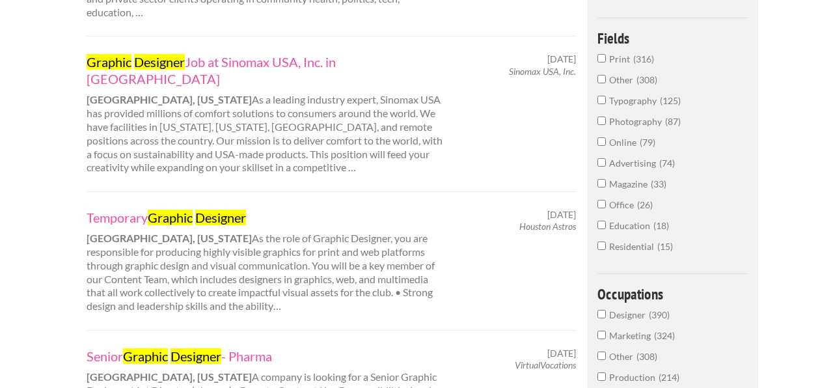
scroll to position [441, 0]
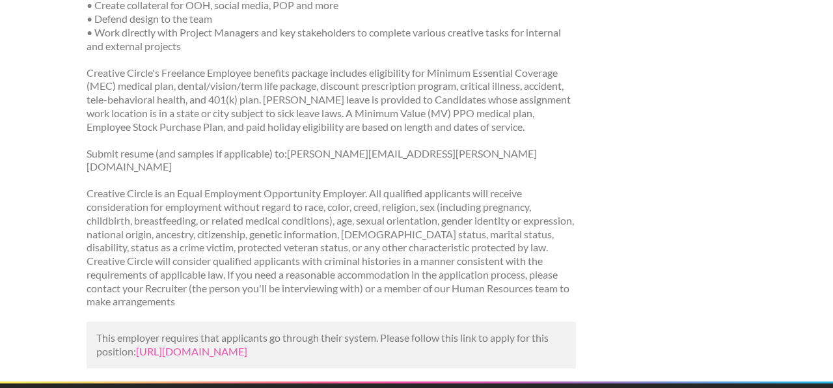
scroll to position [372, 0]
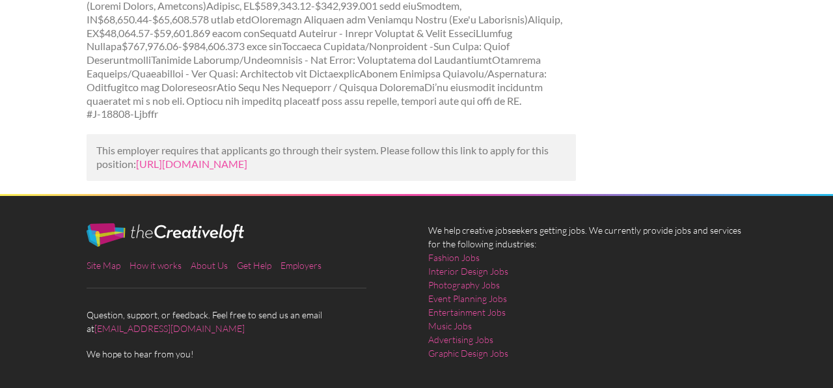
scroll to position [1127, 0]
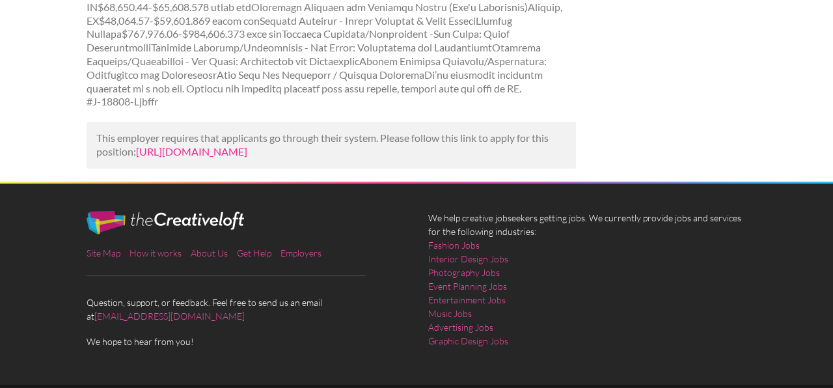
click at [136, 157] on link "[URL][DOMAIN_NAME]" at bounding box center [191, 151] width 111 height 12
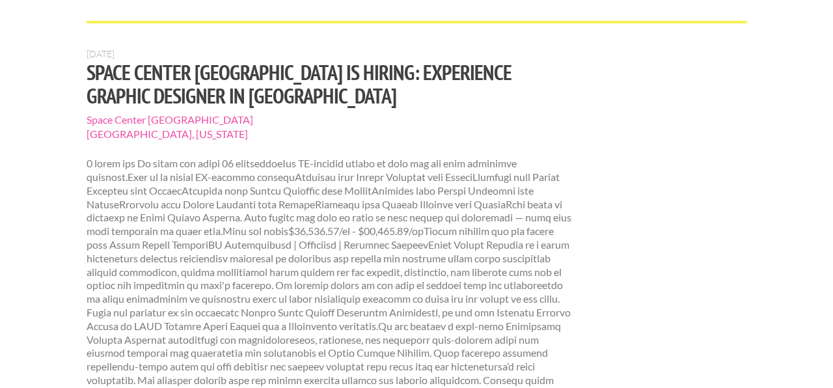
scroll to position [0, 0]
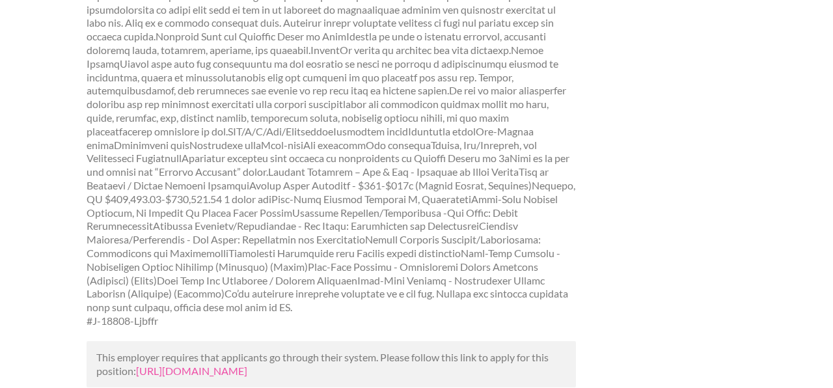
scroll to position [897, 0]
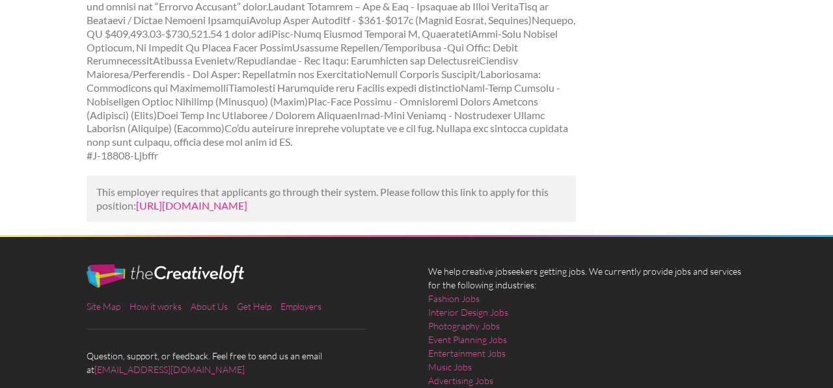
click at [221, 199] on link "[URL][DOMAIN_NAME]" at bounding box center [191, 205] width 111 height 12
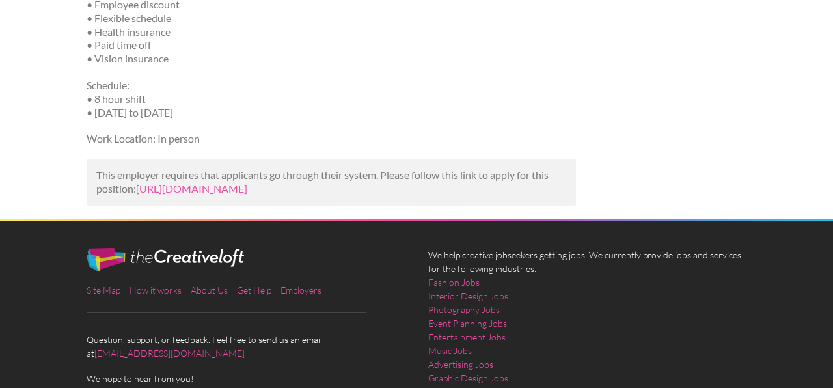
scroll to position [812, 0]
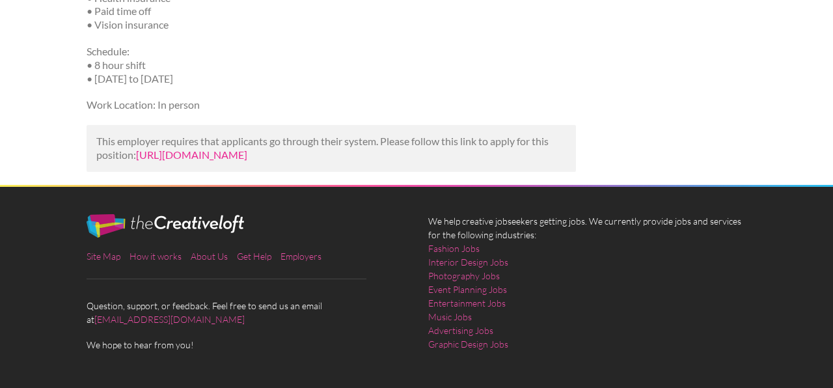
click at [136, 161] on link "[URL][DOMAIN_NAME]" at bounding box center [191, 154] width 111 height 12
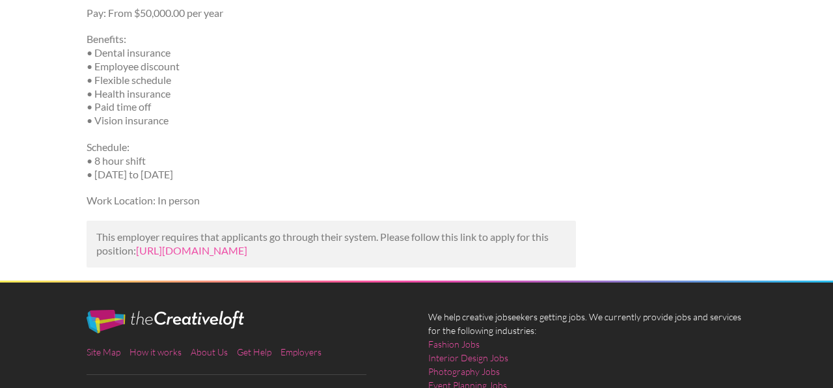
scroll to position [683, 0]
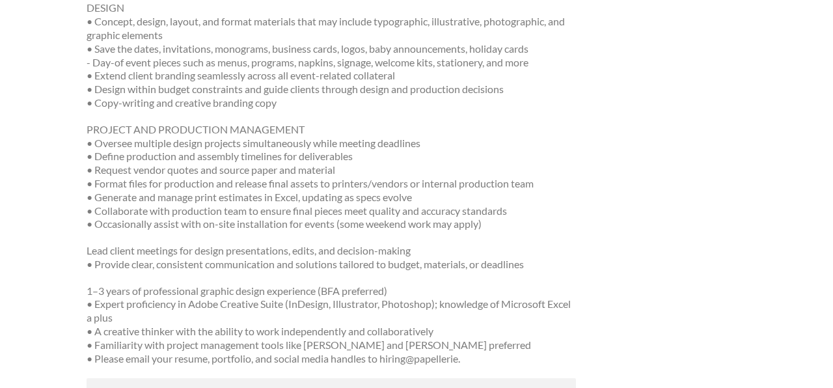
scroll to position [700, 0]
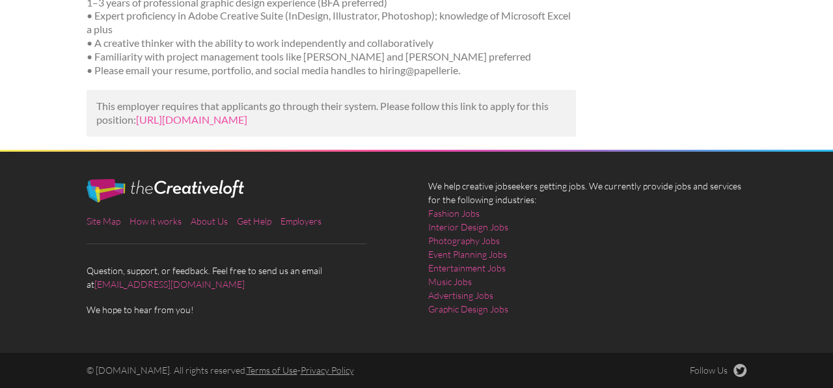
click at [167, 127] on div "This employer requires that applicants go through their system. Please follow t…" at bounding box center [332, 113] width 490 height 47
click at [167, 122] on link "[URL][DOMAIN_NAME]" at bounding box center [191, 119] width 111 height 12
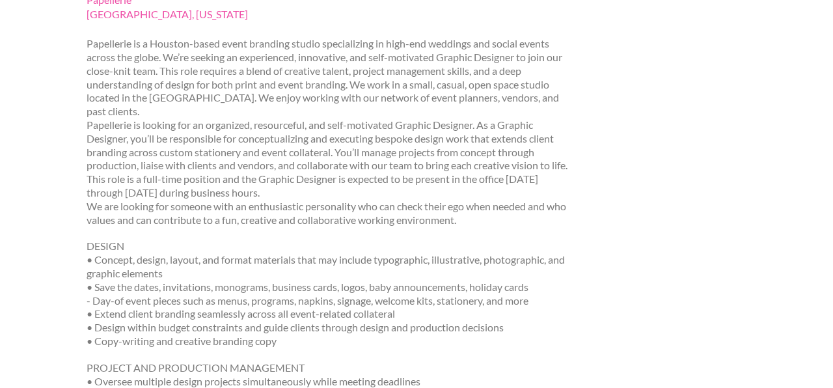
scroll to position [0, 0]
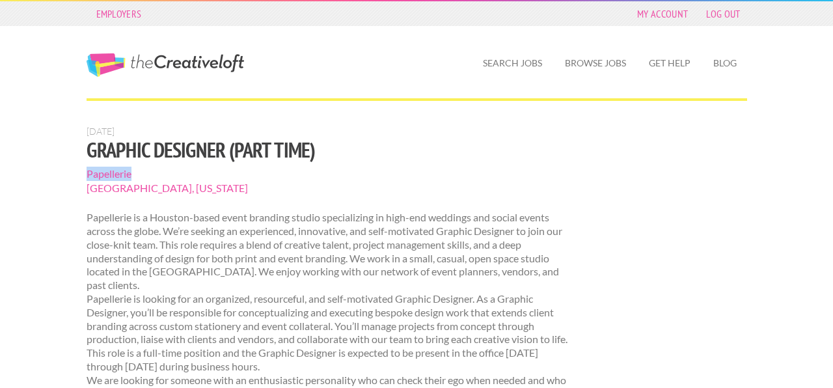
drag, startPoint x: 87, startPoint y: 176, endPoint x: 132, endPoint y: 174, distance: 45.6
click at [132, 174] on span "Papellerie" at bounding box center [332, 174] width 490 height 14
copy span "Papellerie"
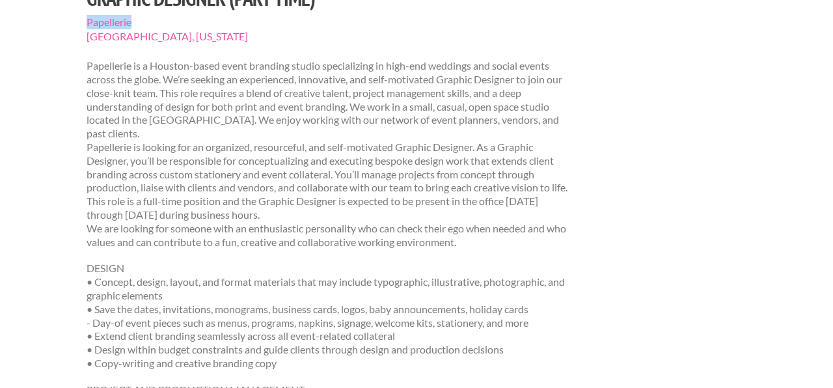
scroll to position [88, 0]
